Goal: Information Seeking & Learning: Check status

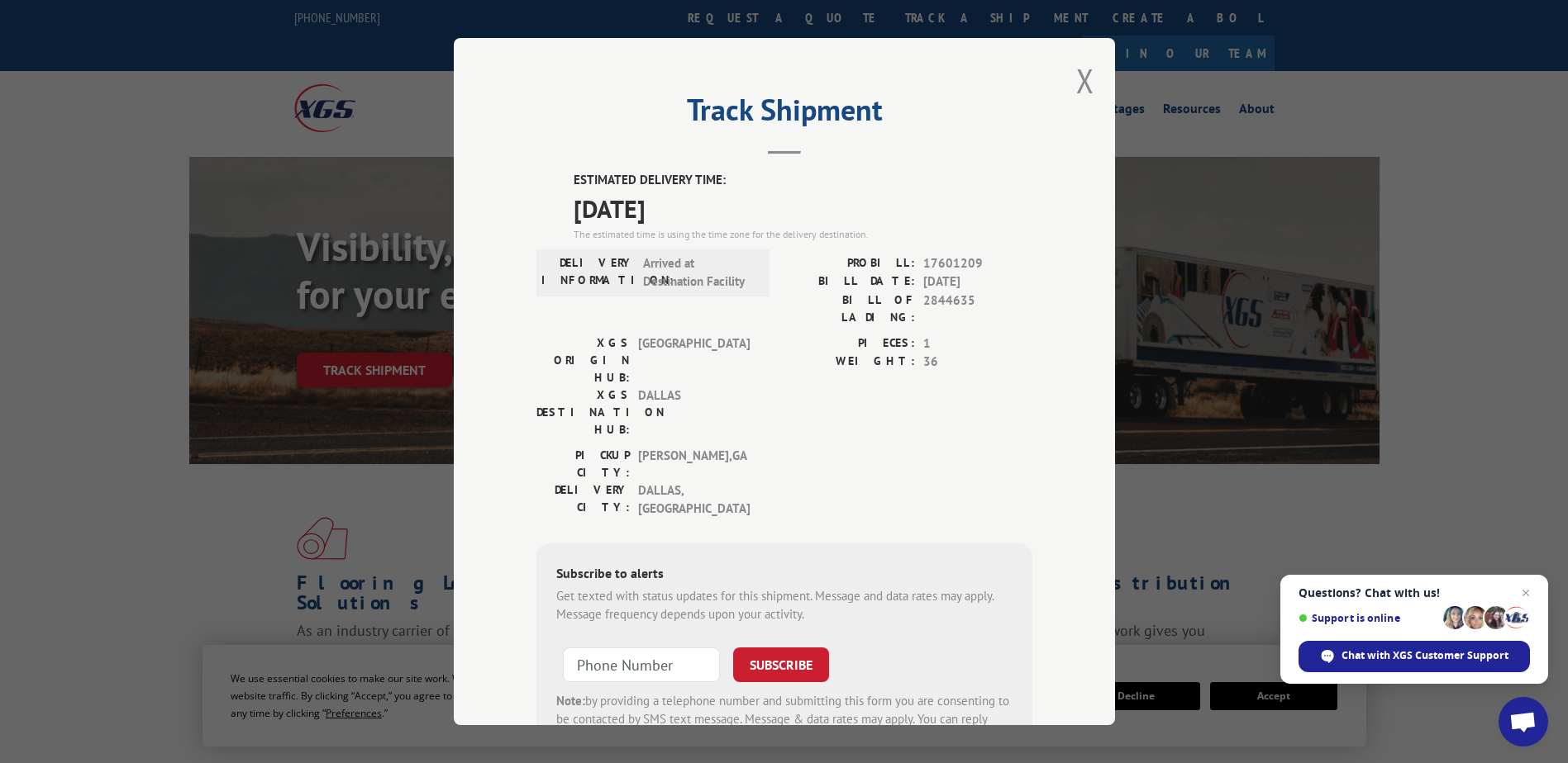
click at [1088, 84] on div "Track Shipment ESTIMATED DELIVERY TIME: [DATE] The estimated time is using the …" at bounding box center [784, 382] width 661 height 688
click at [1077, 82] on button "Close modal" at bounding box center [1085, 80] width 18 height 44
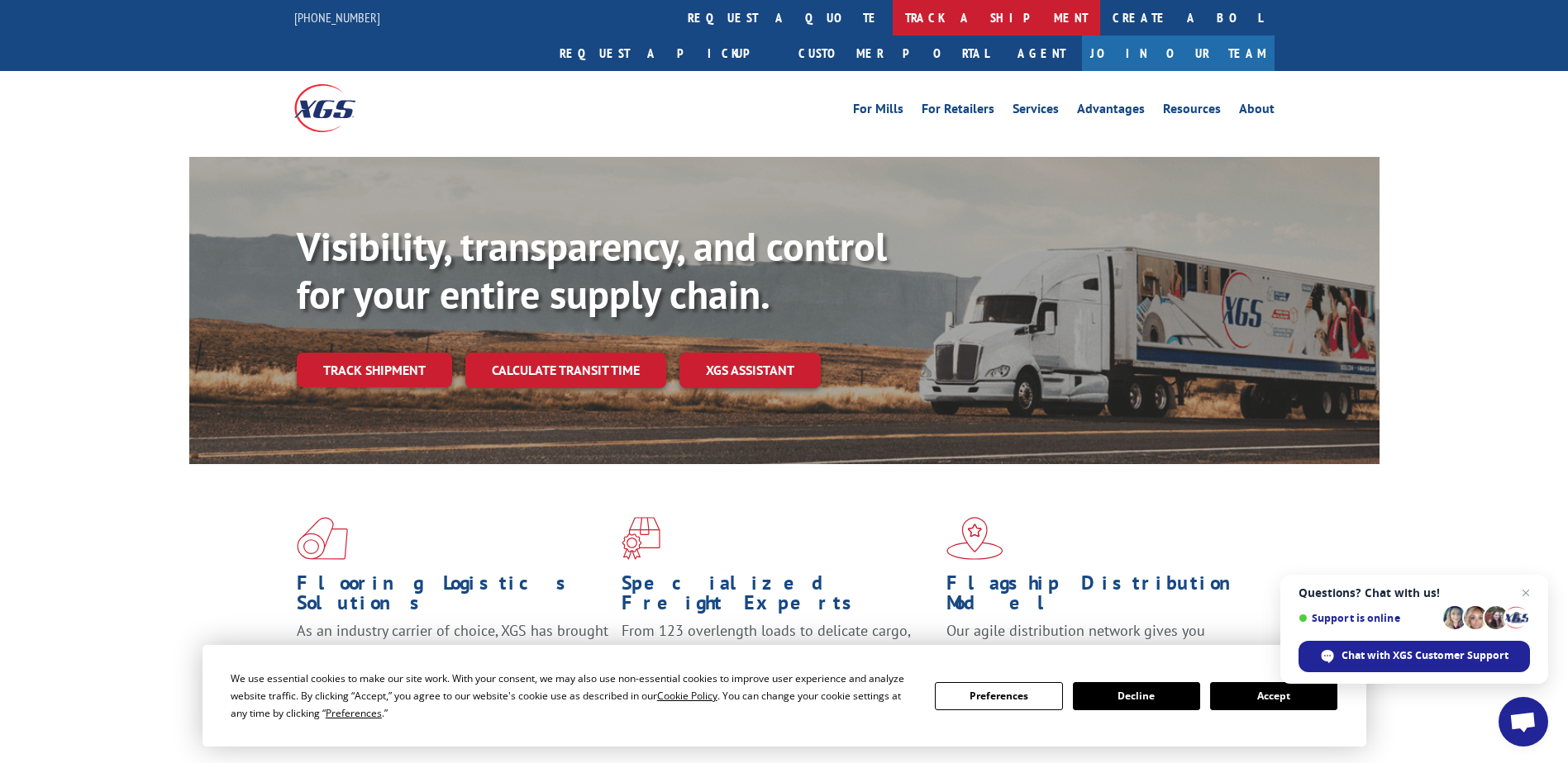
click at [893, 14] on link "track a shipment" at bounding box center [996, 18] width 207 height 36
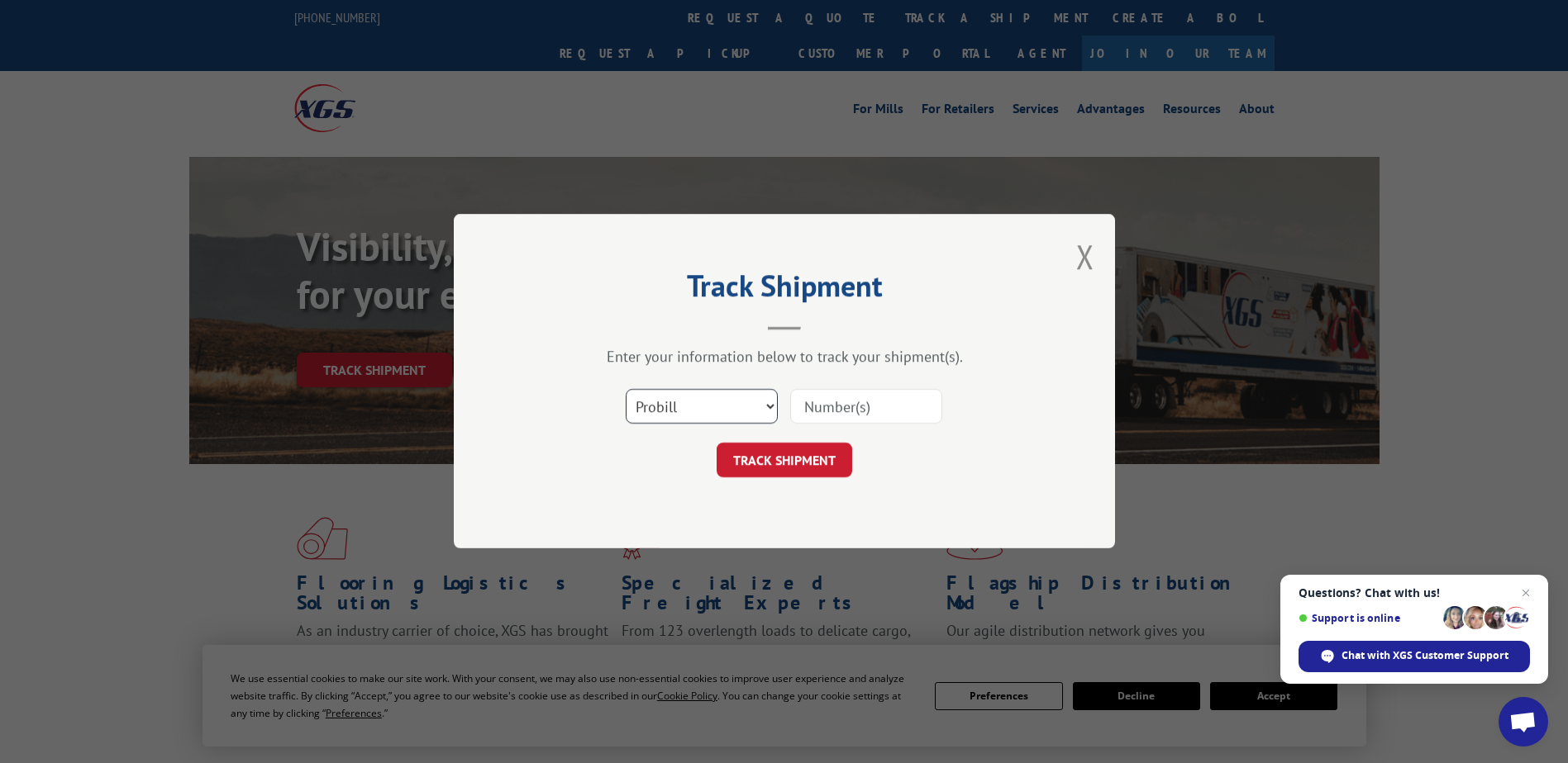
click at [658, 418] on select "Select category... Probill BOL PO" at bounding box center [701, 407] width 152 height 35
select select "bol"
click at [626, 390] on select "Select category... Probill BOL PO" at bounding box center [701, 407] width 152 height 35
click at [833, 407] on input at bounding box center [866, 407] width 152 height 35
type input "2843881"
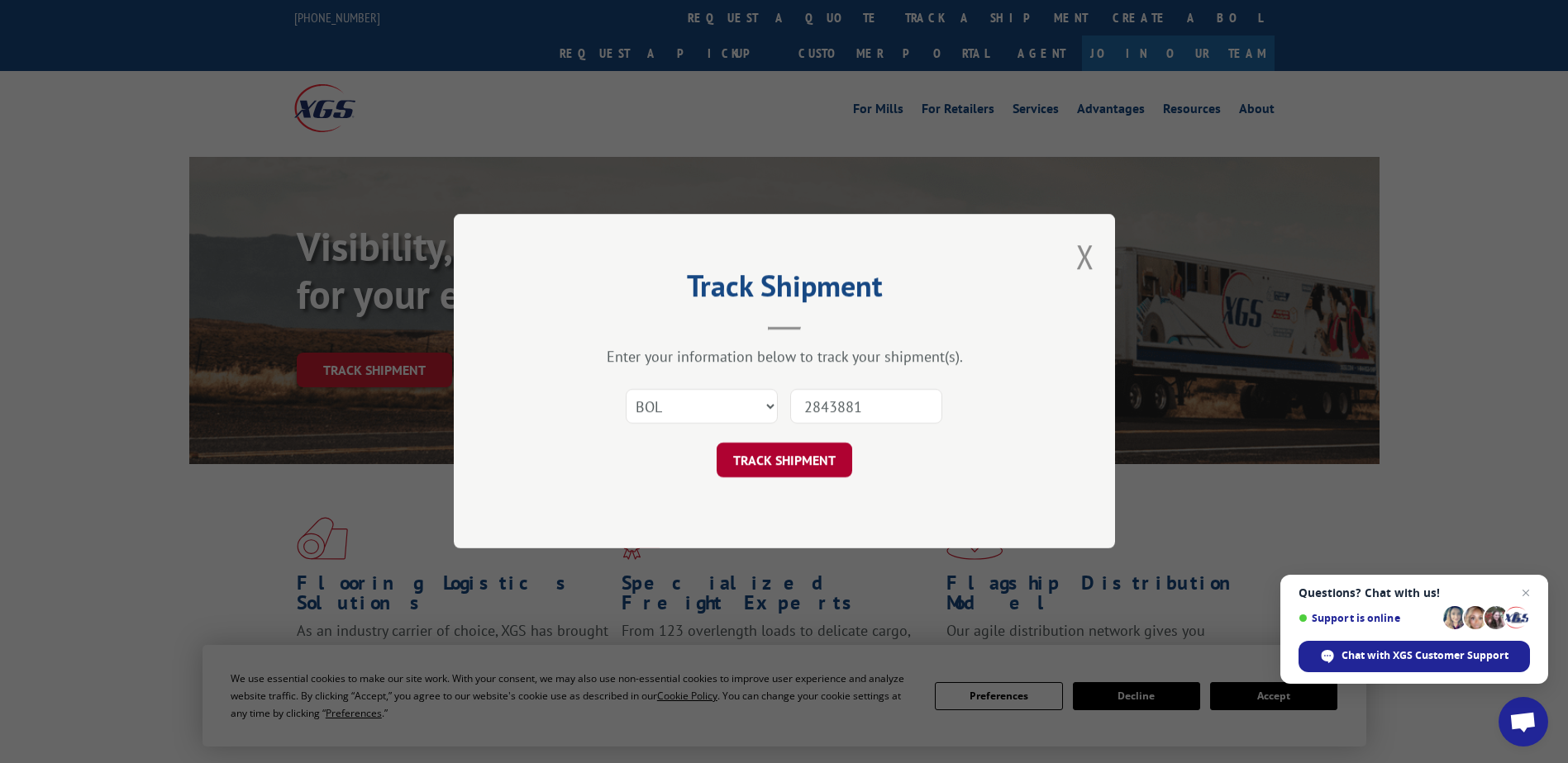
click at [793, 454] on button "TRACK SHIPMENT" at bounding box center [784, 460] width 136 height 35
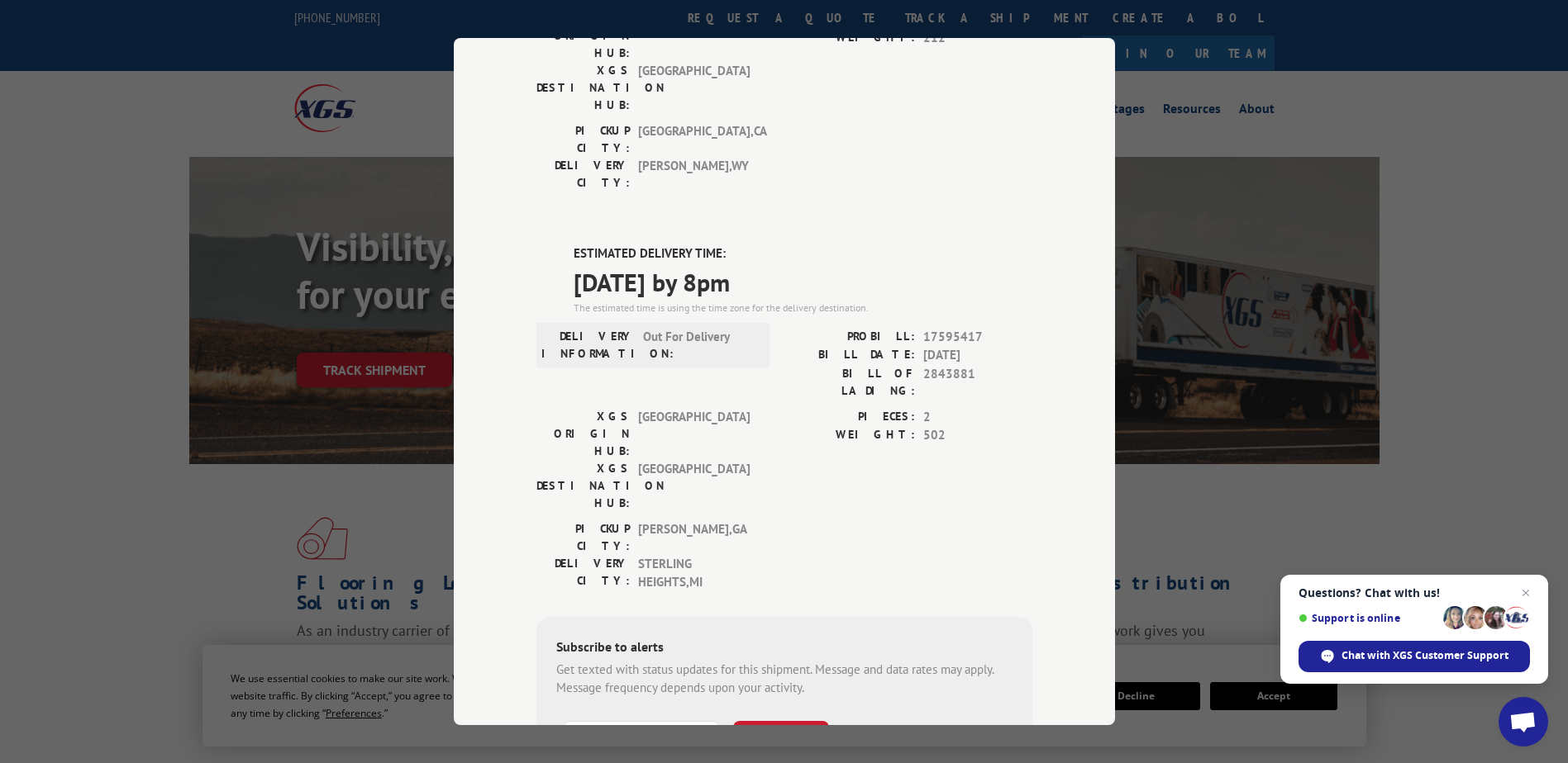
scroll to position [263, 0]
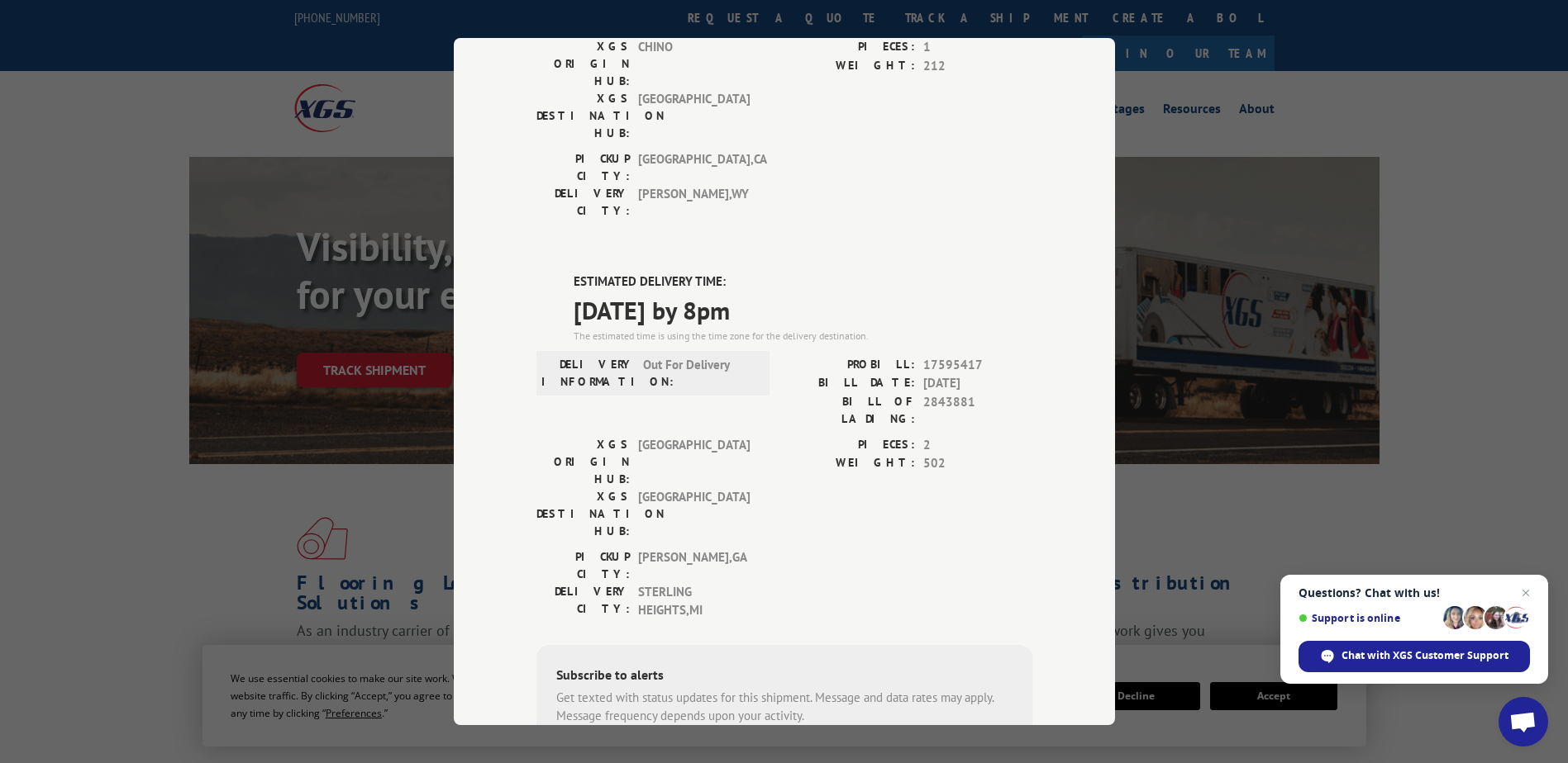
click at [189, 535] on div "Track Shipment DELIVERED DELIVERY INFORMATION: [DATE] 07:00 am [PERSON_NAME]: 1…" at bounding box center [784, 382] width 1568 height 763
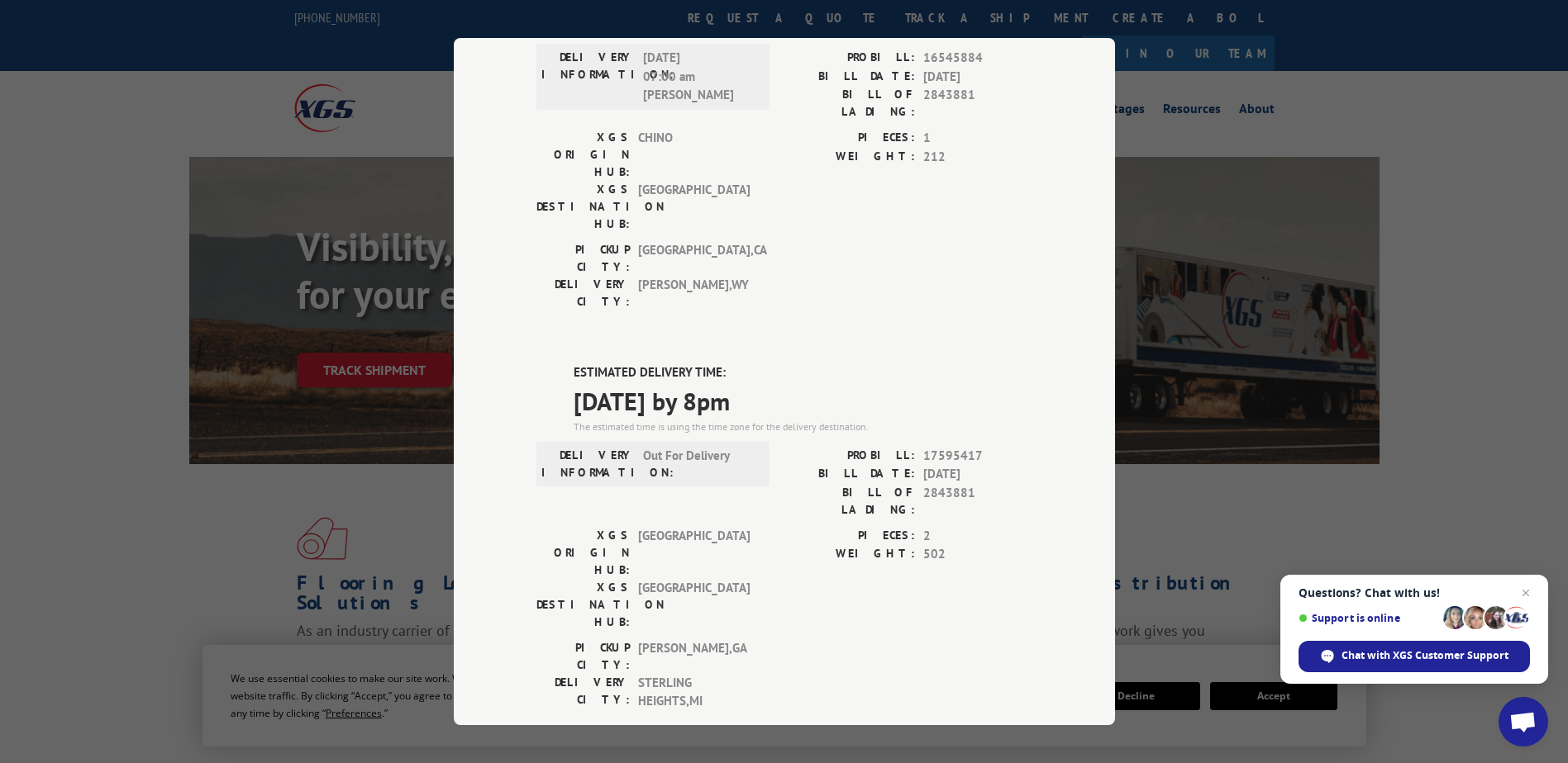
scroll to position [0, 0]
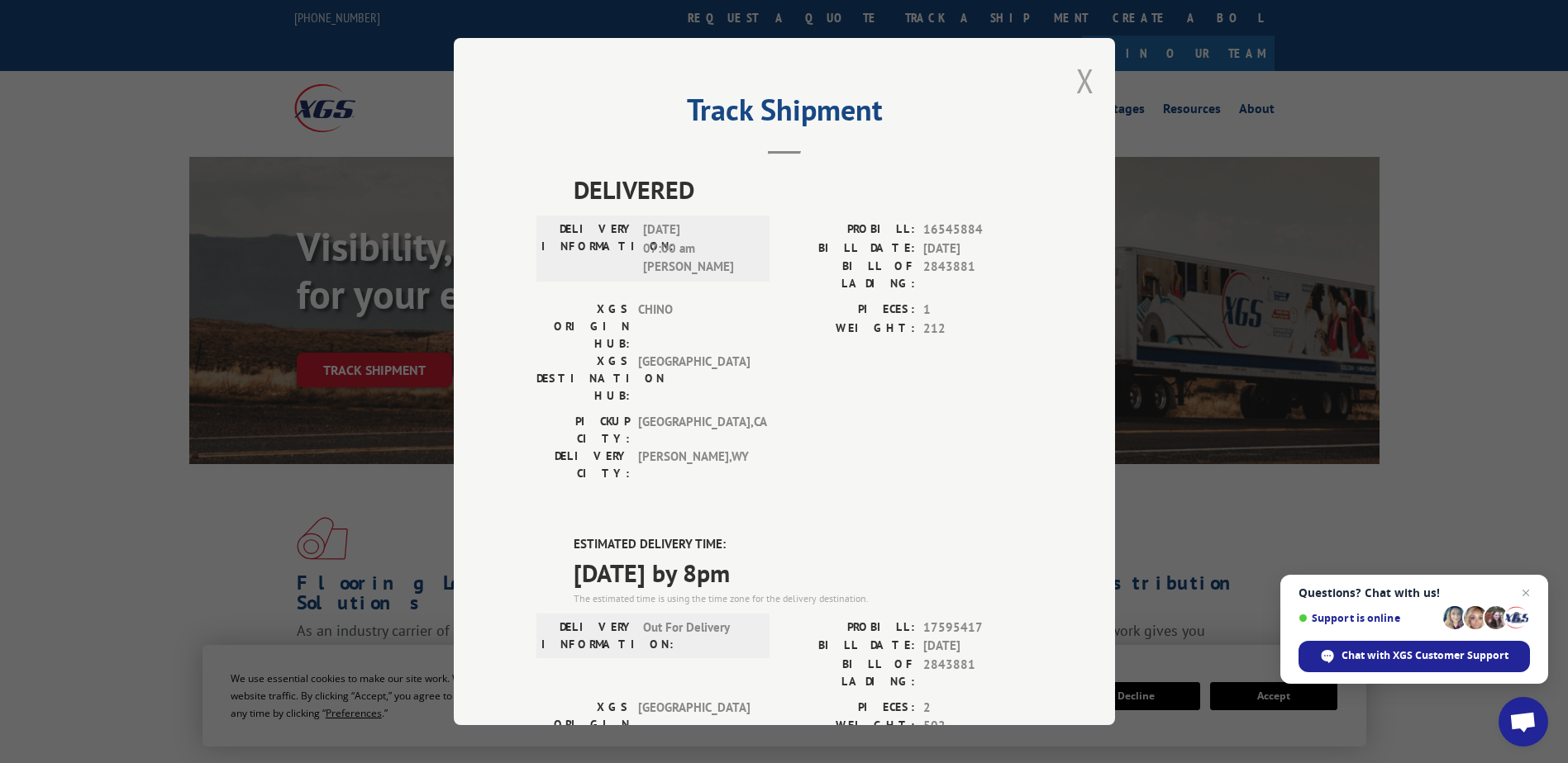
click at [1084, 84] on button "Close modal" at bounding box center [1085, 80] width 18 height 44
